Goal: Task Accomplishment & Management: Use online tool/utility

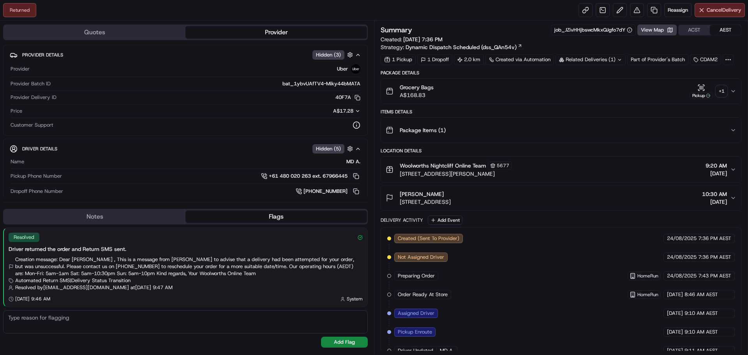
click at [720, 93] on div "+ 1" at bounding box center [721, 91] width 11 height 11
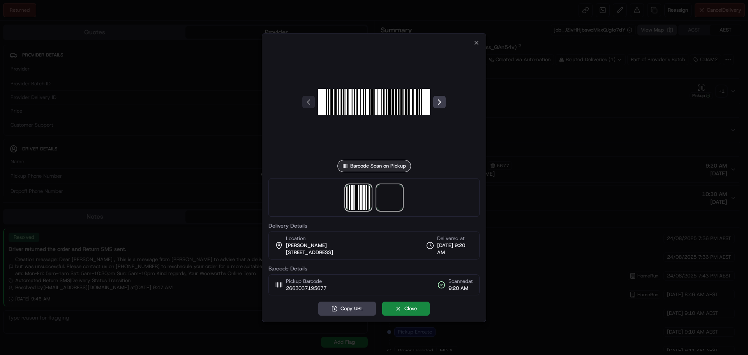
click at [380, 197] on span at bounding box center [389, 197] width 25 height 25
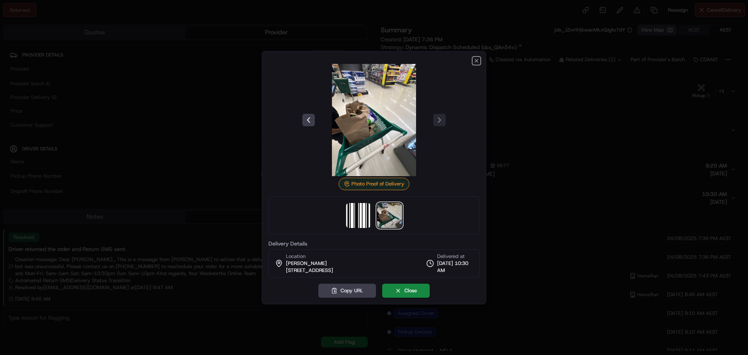
click at [475, 60] on icon "button" at bounding box center [476, 61] width 6 height 6
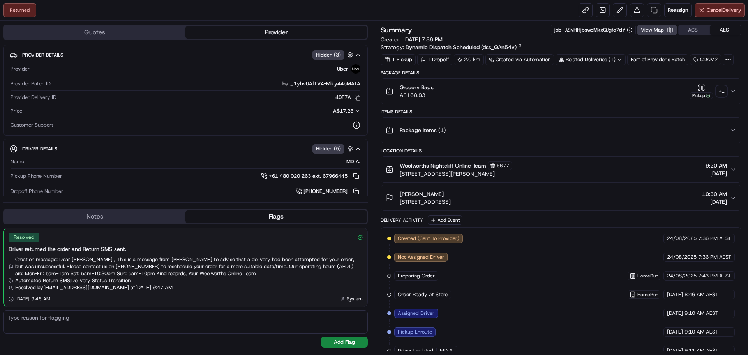
click at [450, 204] on span "[STREET_ADDRESS]" at bounding box center [424, 202] width 51 height 8
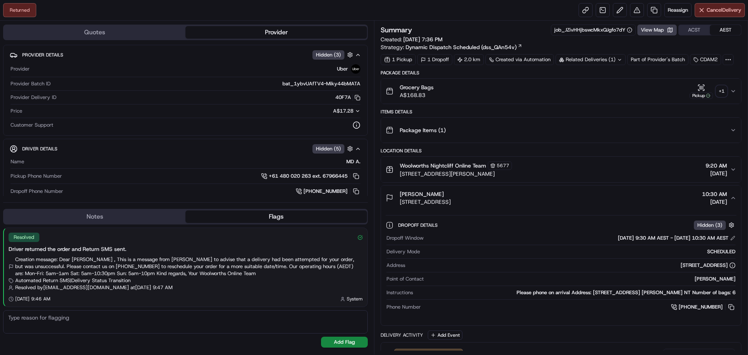
click at [446, 199] on span "[STREET_ADDRESS]" at bounding box center [424, 202] width 51 height 8
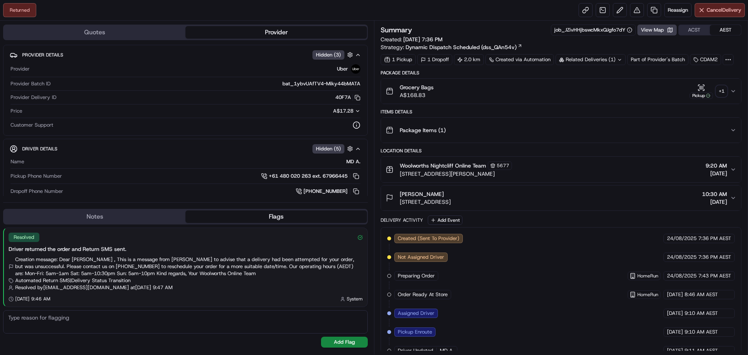
click at [450, 13] on div "Returned Reassign Cancel Delivery" at bounding box center [374, 10] width 748 height 21
click at [675, 11] on span "Reassign" at bounding box center [677, 10] width 20 height 7
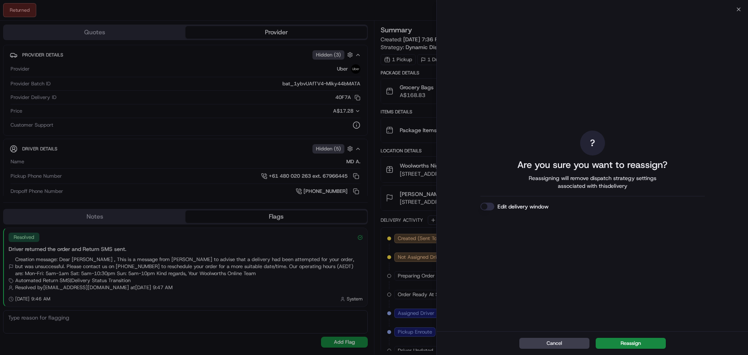
click at [632, 340] on button "Reassign" at bounding box center [630, 343] width 70 height 11
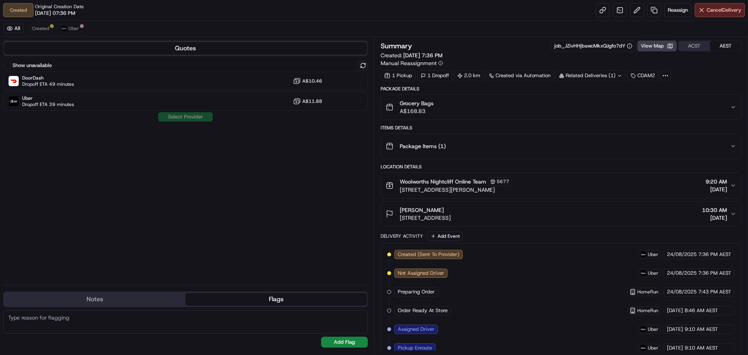
click at [566, 221] on button "[PERSON_NAME] [STREET_ADDRESS] 10:30 AM [DATE]" at bounding box center [561, 213] width 360 height 25
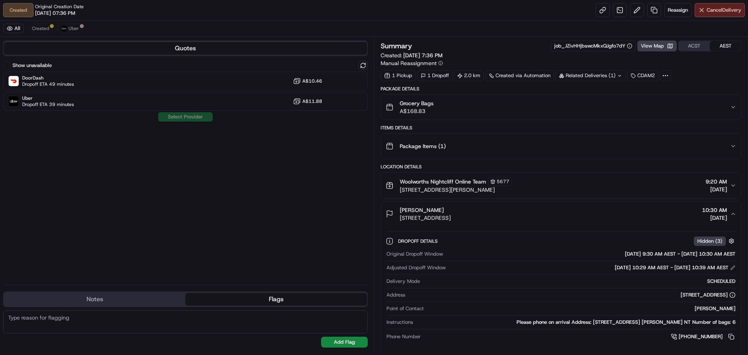
click at [544, 212] on div "[PERSON_NAME] [STREET_ADDRESS] 10:30 AM [DATE]" at bounding box center [557, 214] width 344 height 16
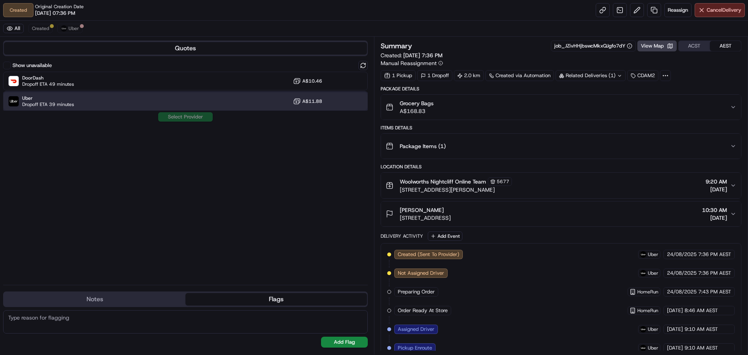
click at [74, 101] on div "Uber Dropoff ETA 39 minutes A$11.88" at bounding box center [185, 101] width 364 height 19
click at [194, 115] on button "Assign Provider" at bounding box center [185, 116] width 55 height 9
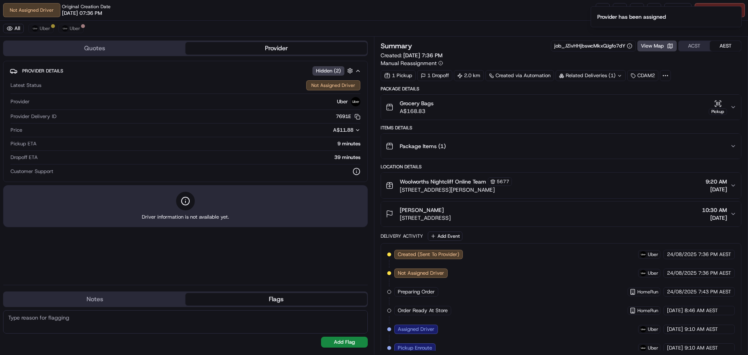
click at [445, 4] on div "Not Assigned Driver Original Creation Date [DATE] 07:36 PM Reassign Cancel Deli…" at bounding box center [374, 10] width 748 height 21
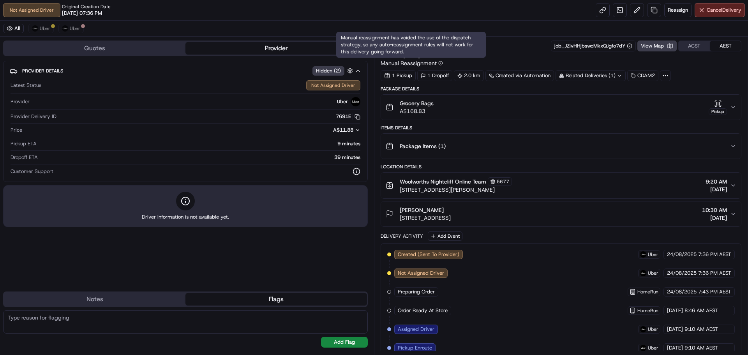
click at [383, 7] on div "Not Assigned Driver Original Creation Date [DATE] 07:36 PM Reassign Cancel Deli…" at bounding box center [374, 10] width 748 height 21
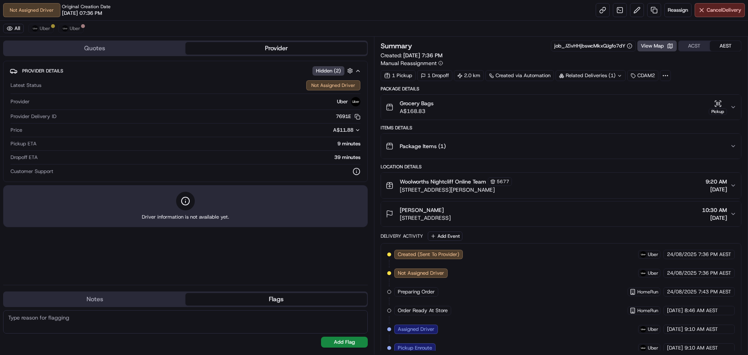
click at [340, 19] on div "Not Assigned Driver Original Creation Date [DATE] 07:36 PM Reassign Cancel Deli…" at bounding box center [374, 10] width 748 height 21
click at [366, 17] on div "Not Assigned Driver Original Creation Date [DATE] 07:36 PM Reassign Cancel Deli…" at bounding box center [374, 10] width 748 height 21
click at [405, 19] on div "Not Assigned Driver Original Creation Date [DATE] 07:36 PM Reassign Cancel Deli…" at bounding box center [374, 10] width 748 height 21
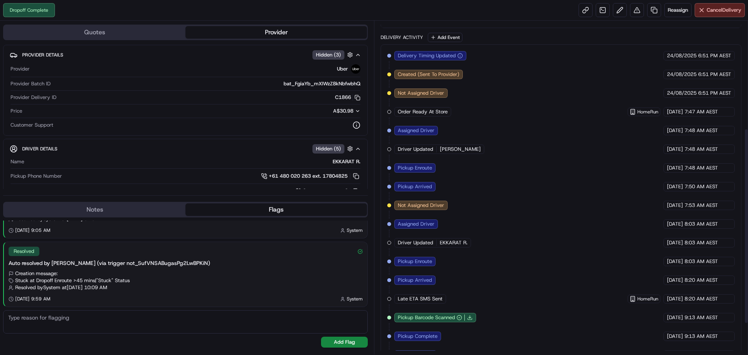
scroll to position [236, 0]
